Goal: Check status: Check status

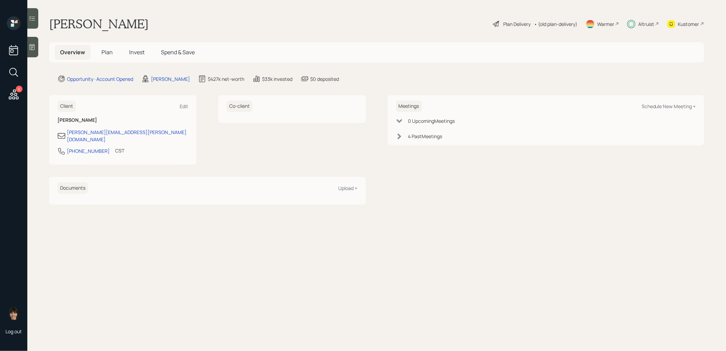
click at [138, 53] on span "Invest" at bounding box center [136, 52] width 15 height 8
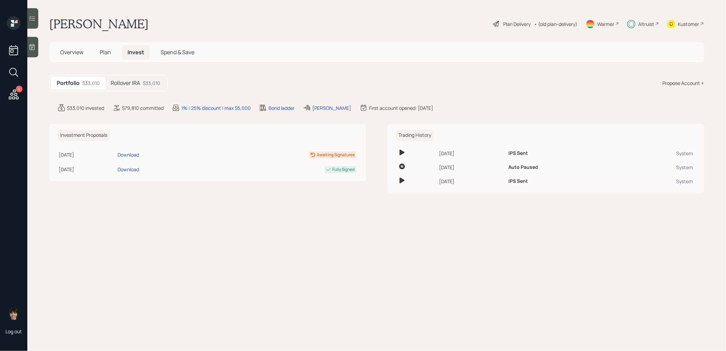
click at [132, 84] on h5 "Rollover IRA" at bounding box center [125, 83] width 29 height 6
